Goal: Check status: Check status

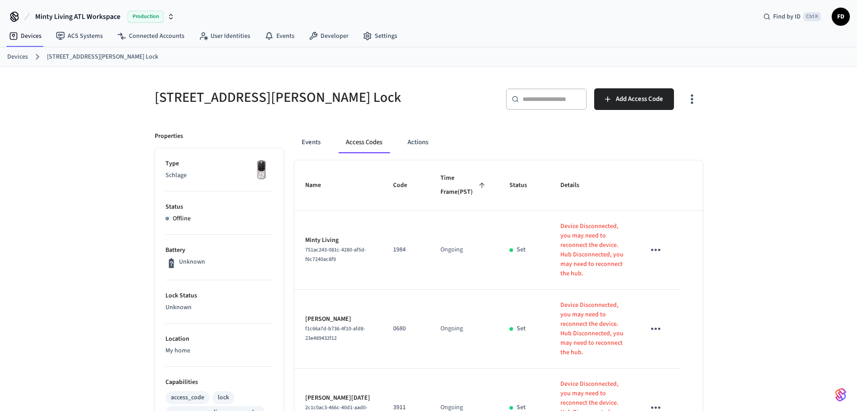
click at [10, 59] on link "Devices" at bounding box center [17, 56] width 21 height 9
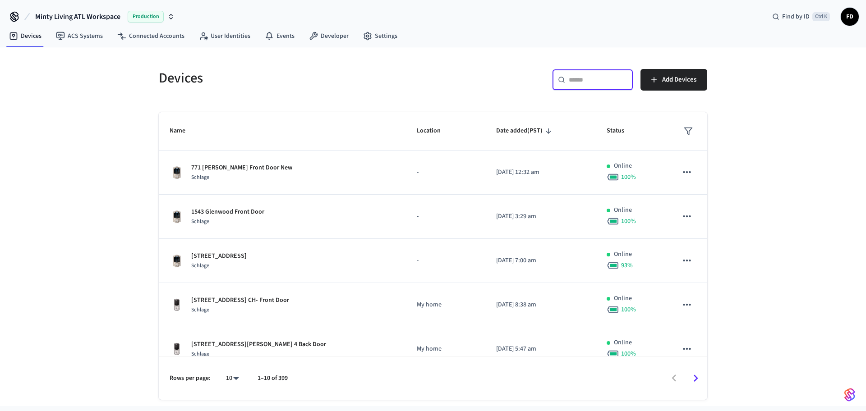
click at [583, 78] on input "text" at bounding box center [598, 79] width 59 height 9
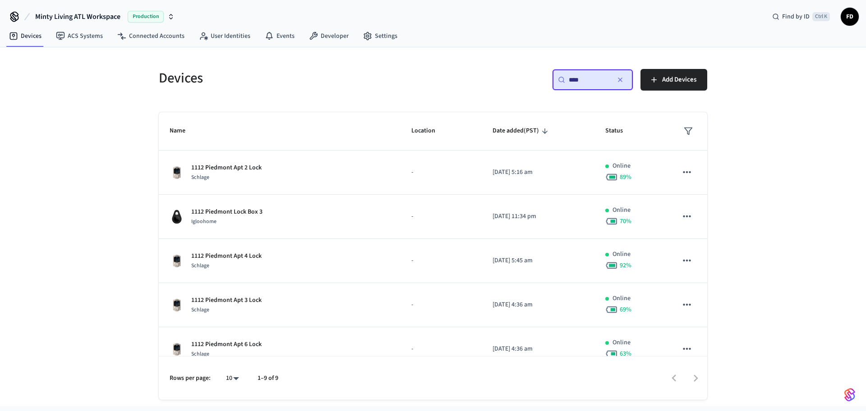
type input "****"
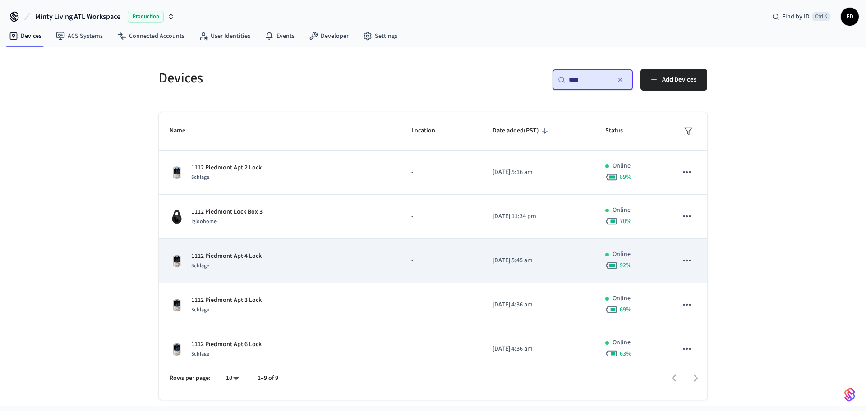
click at [331, 277] on td "1112 Piedmont Apt 4 Lock Schlage" at bounding box center [280, 261] width 242 height 44
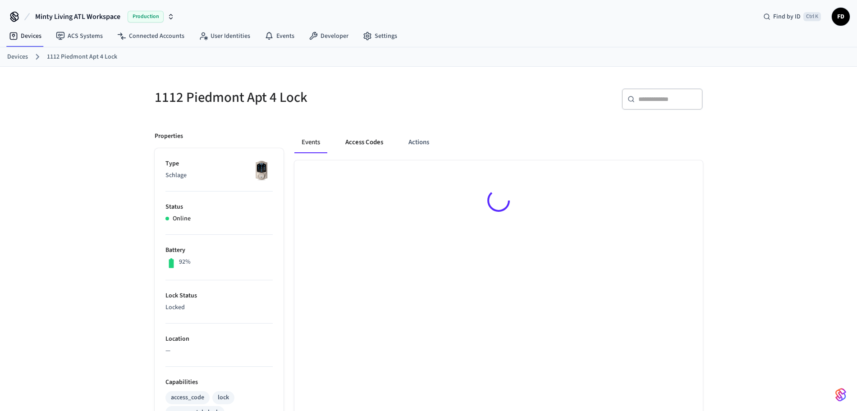
click at [354, 143] on button "Access Codes" at bounding box center [364, 143] width 52 height 22
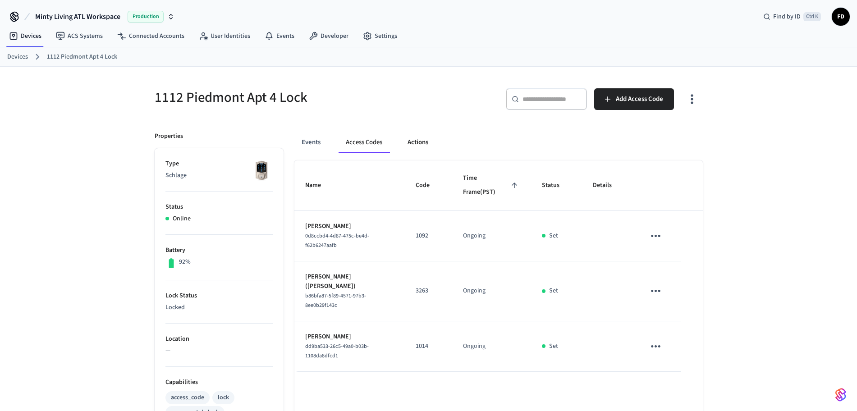
click at [423, 145] on button "Actions" at bounding box center [417, 143] width 35 height 22
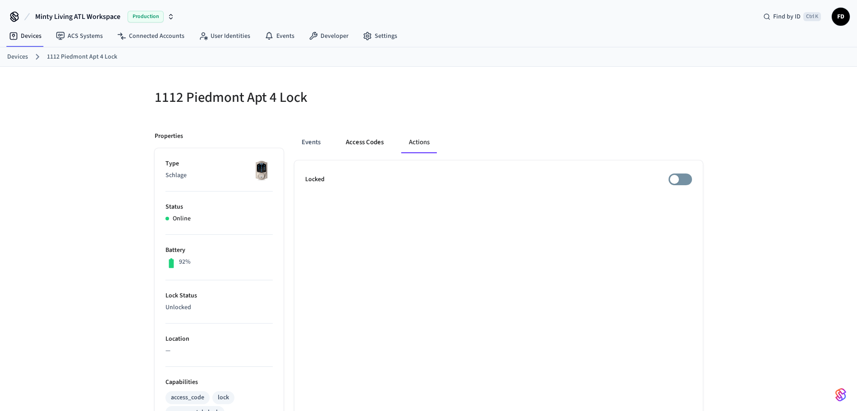
click at [380, 147] on button "Access Codes" at bounding box center [365, 143] width 52 height 22
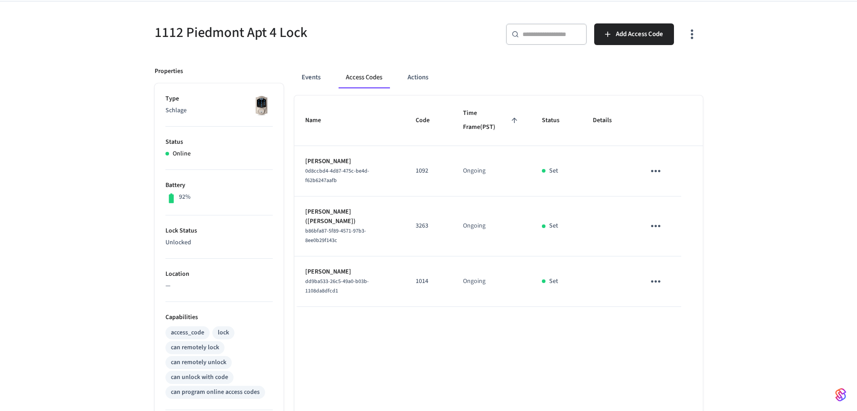
scroll to position [26, 0]
